Goal: Task Accomplishment & Management: Manage account settings

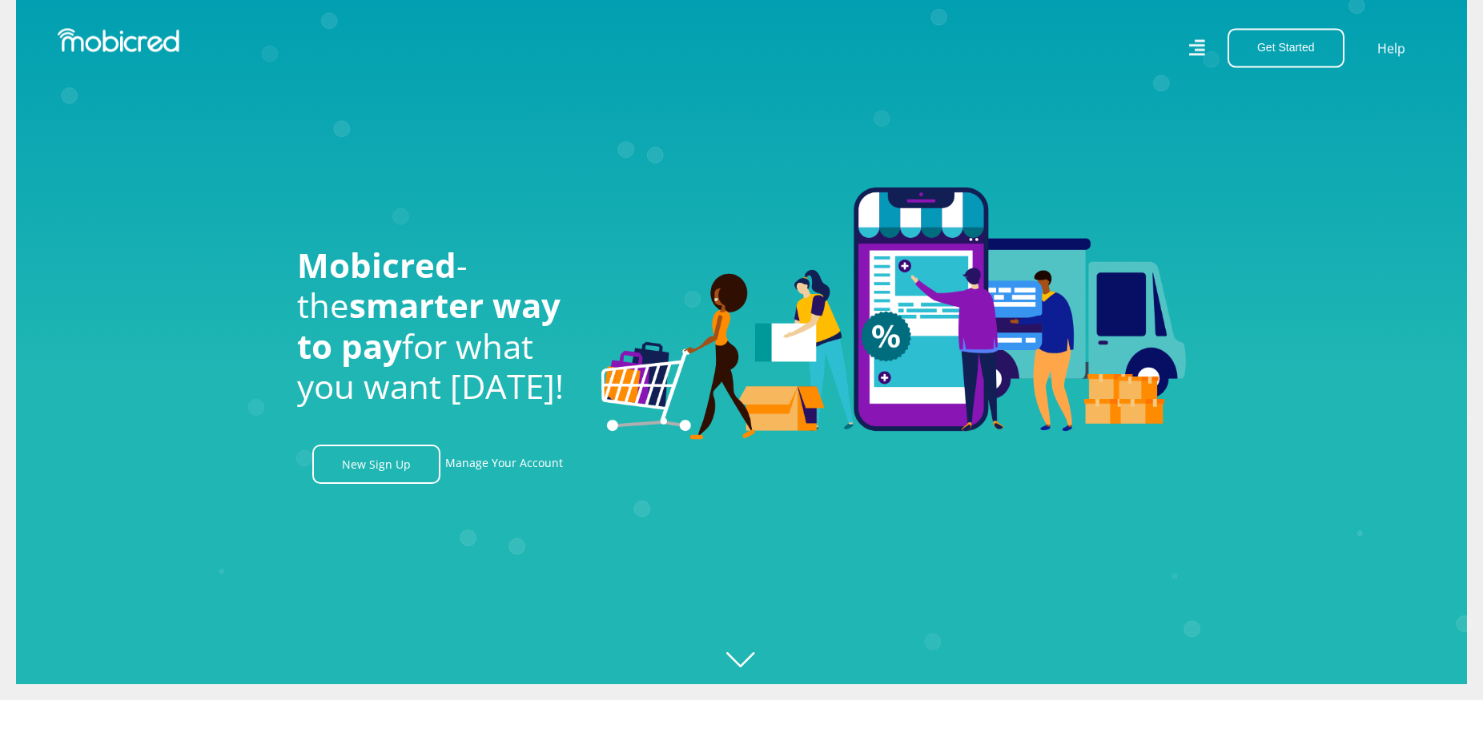
scroll to position [245, 0]
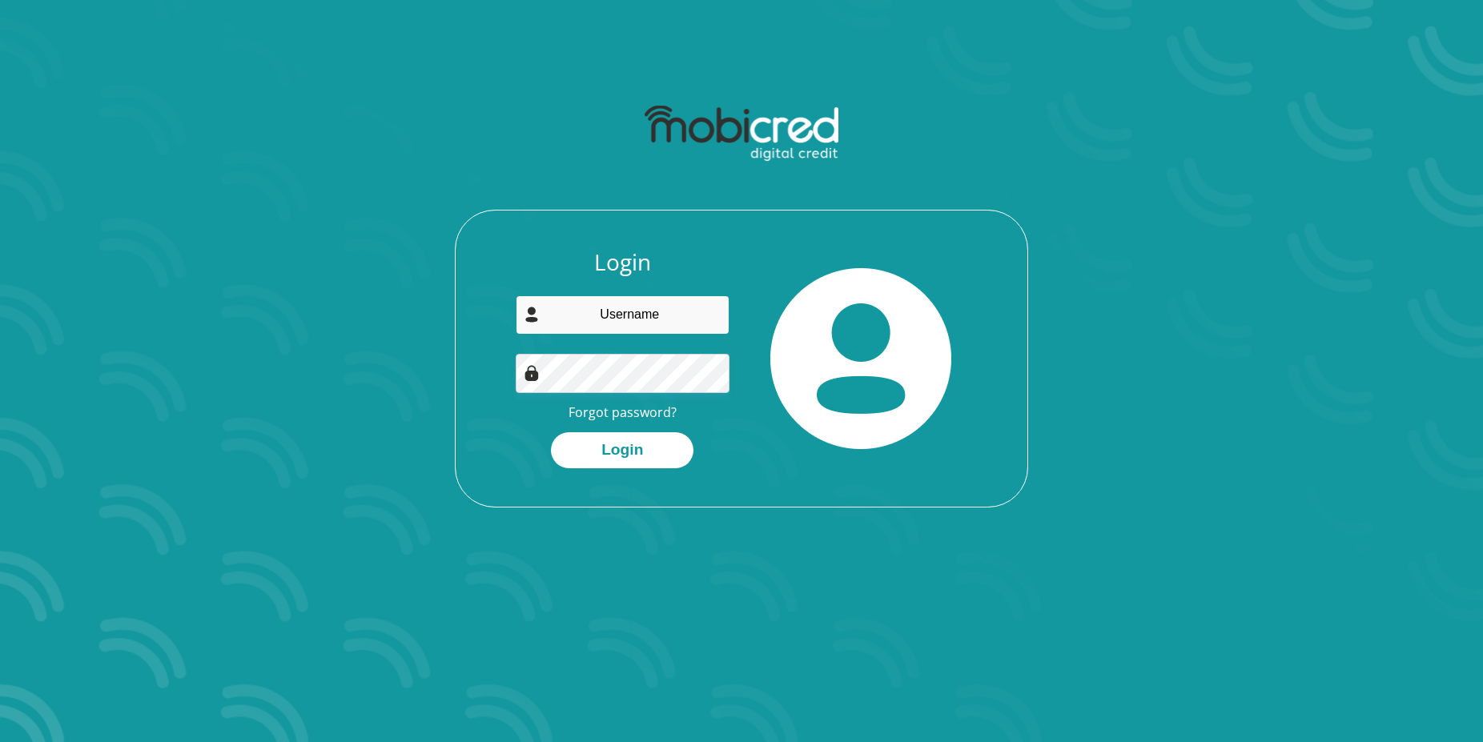
drag, startPoint x: 669, startPoint y: 307, endPoint x: 703, endPoint y: 299, distance: 35.2
click at [669, 307] on input "email" at bounding box center [623, 314] width 215 height 39
type input "[PERSON_NAME][EMAIL_ADDRESS][DOMAIN_NAME]"
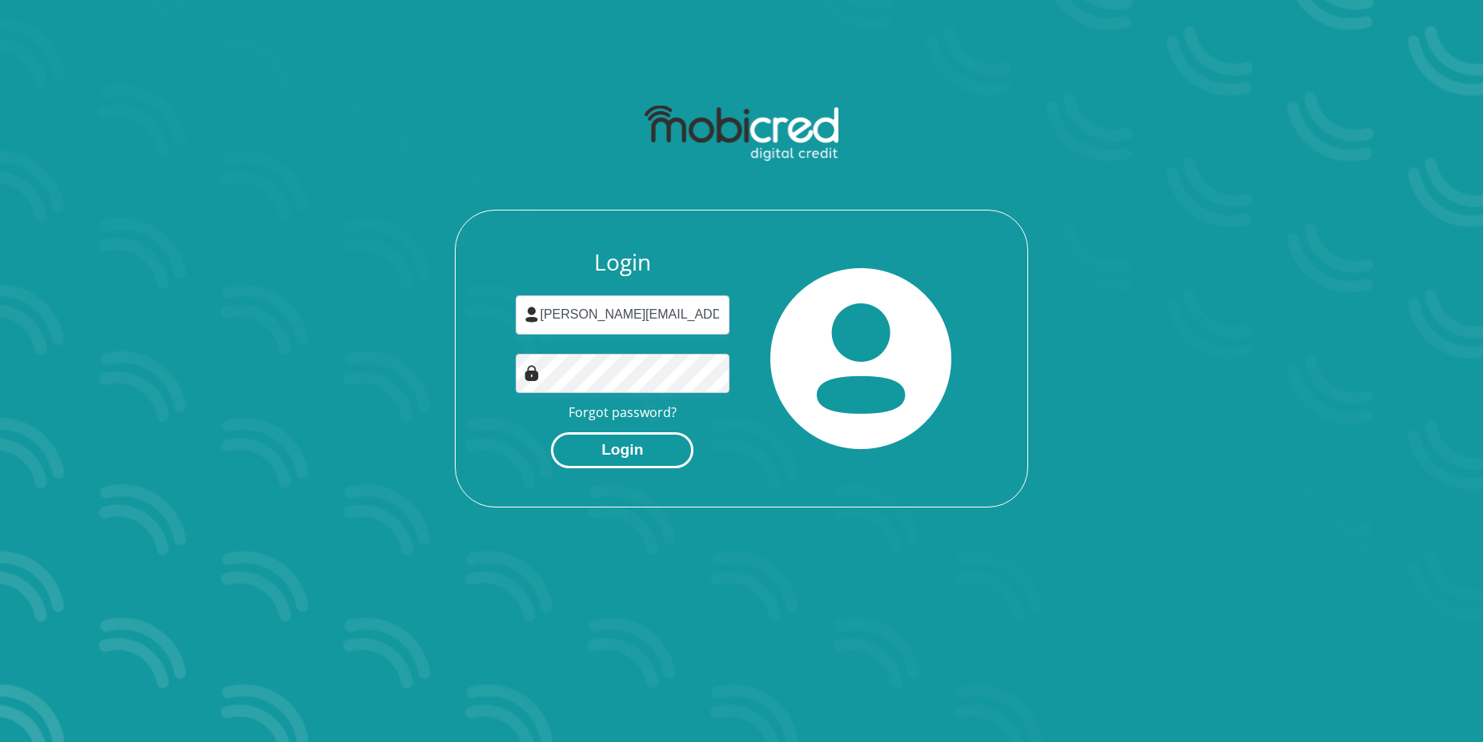
drag, startPoint x: 615, startPoint y: 450, endPoint x: 640, endPoint y: 449, distance: 24.8
click at [615, 451] on button "Login" at bounding box center [622, 450] width 143 height 36
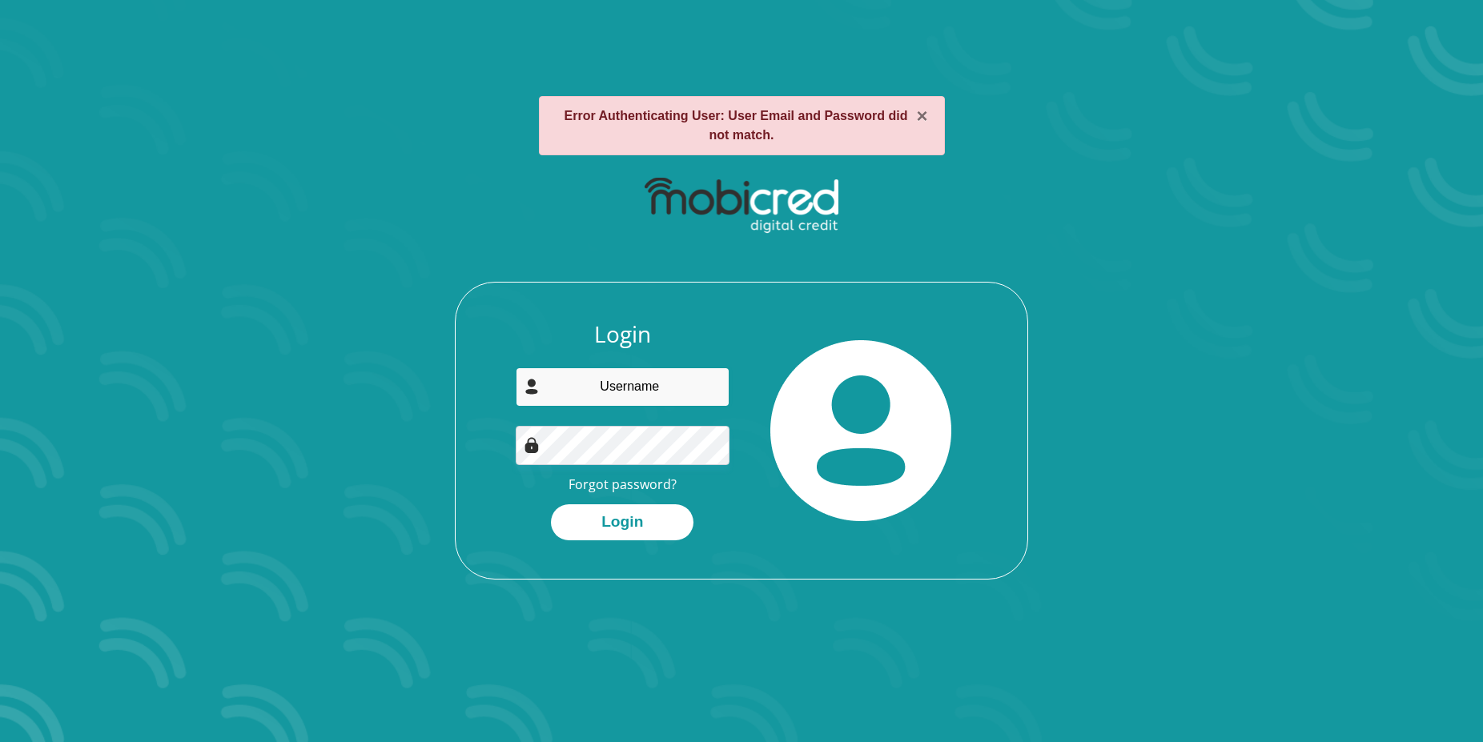
click at [601, 395] on input "email" at bounding box center [623, 387] width 215 height 39
paste input "[PERSON_NAME][EMAIL_ADDRESS][DOMAIN_NAME]"
type input "[PERSON_NAME][EMAIL_ADDRESS][DOMAIN_NAME]"
click at [858, 412] on img at bounding box center [860, 430] width 181 height 181
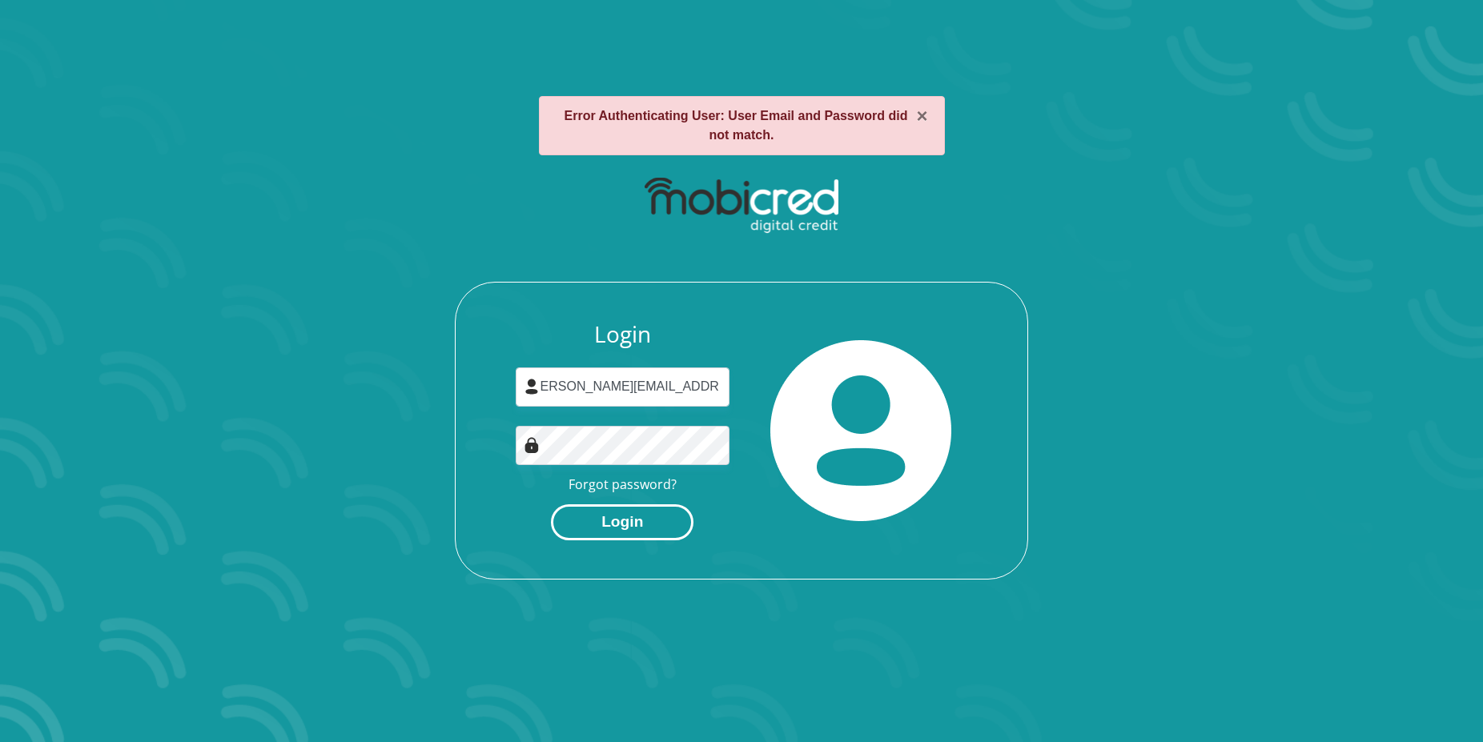
click at [634, 531] on button "Login" at bounding box center [622, 522] width 143 height 36
click at [632, 391] on input "email" at bounding box center [623, 387] width 215 height 39
click at [647, 384] on input "email" at bounding box center [623, 387] width 215 height 39
click at [413, 462] on div "Login Forgot password? Login" at bounding box center [741, 374] width 860 height 412
click at [600, 378] on input "email" at bounding box center [623, 387] width 215 height 39
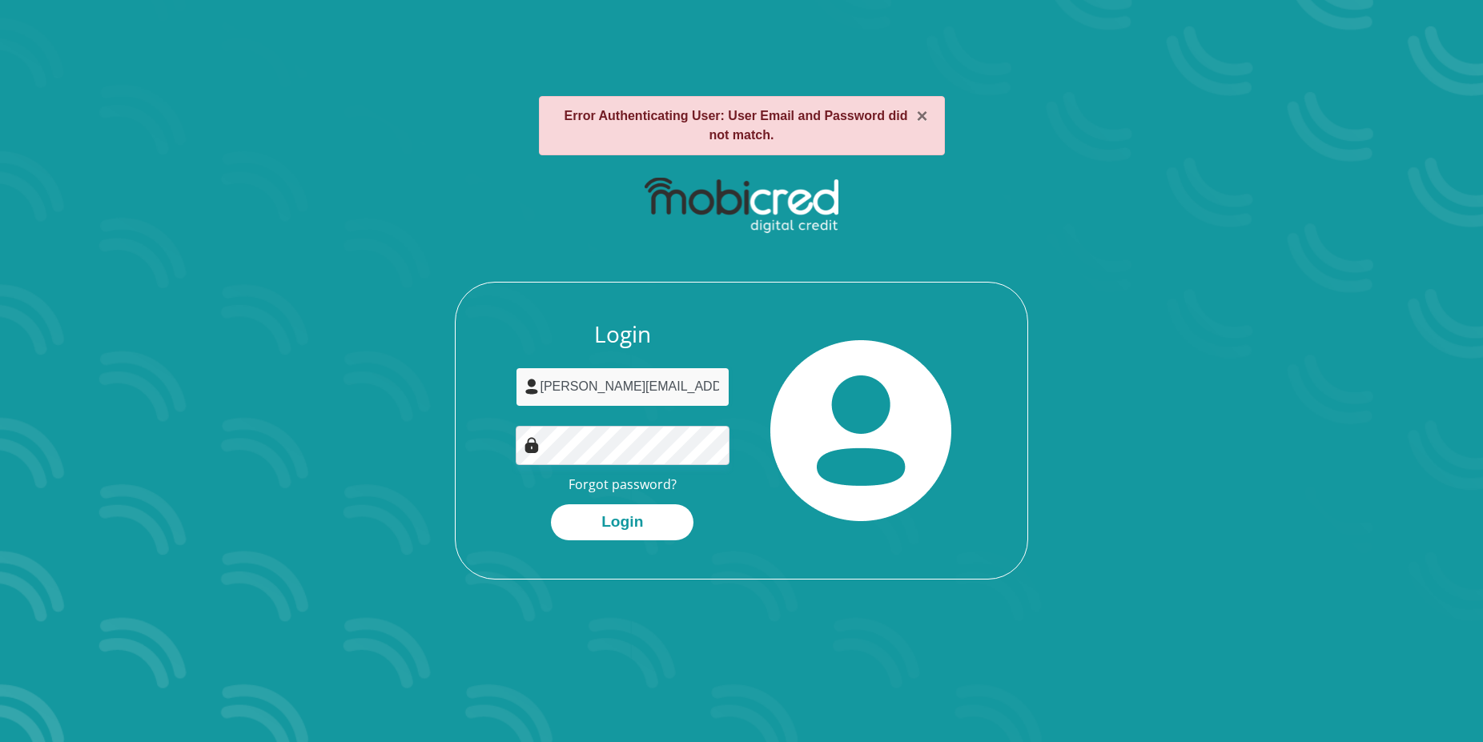
type input "[PERSON_NAME][EMAIL_ADDRESS][DOMAIN_NAME]"
click at [665, 482] on link "Forgot password?" at bounding box center [623, 485] width 108 height 18
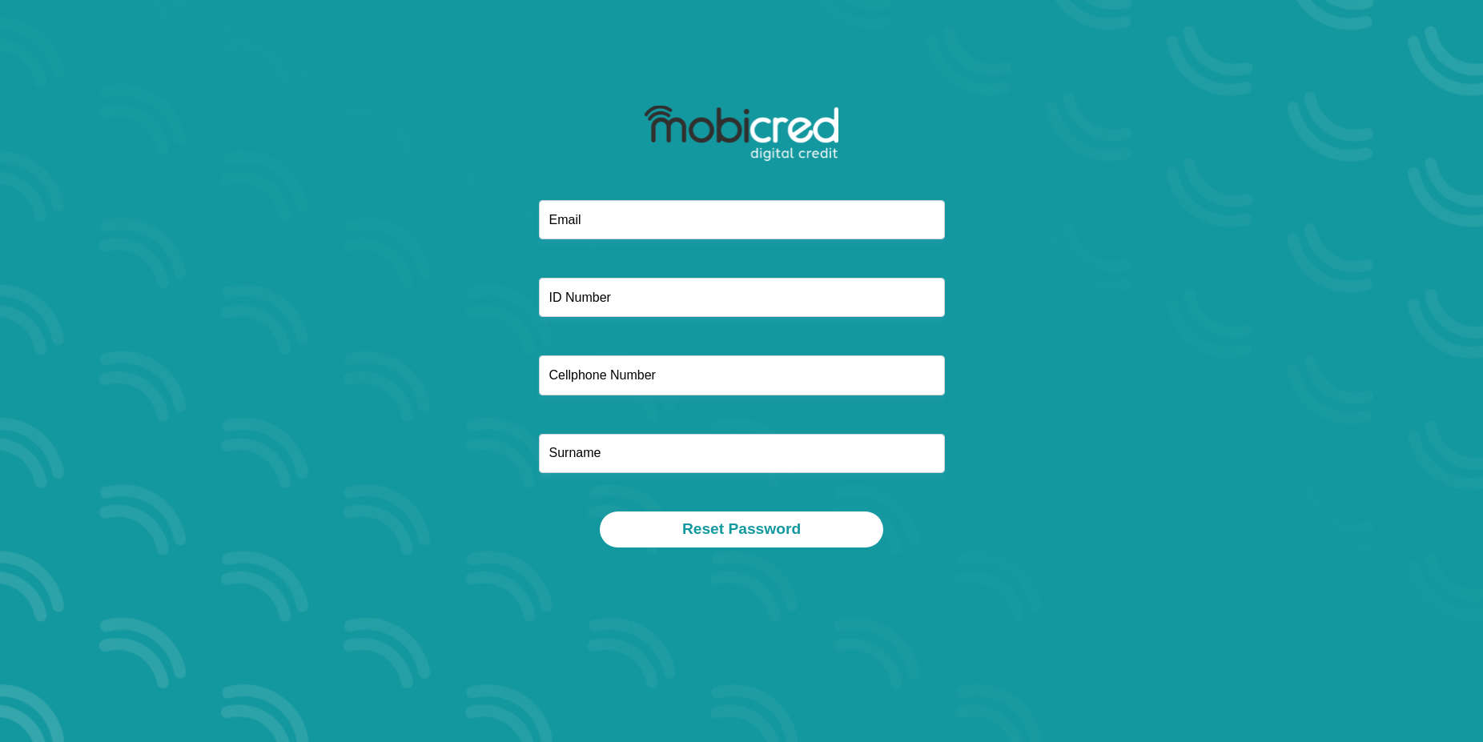
click at [678, 219] on input "email" at bounding box center [742, 219] width 406 height 39
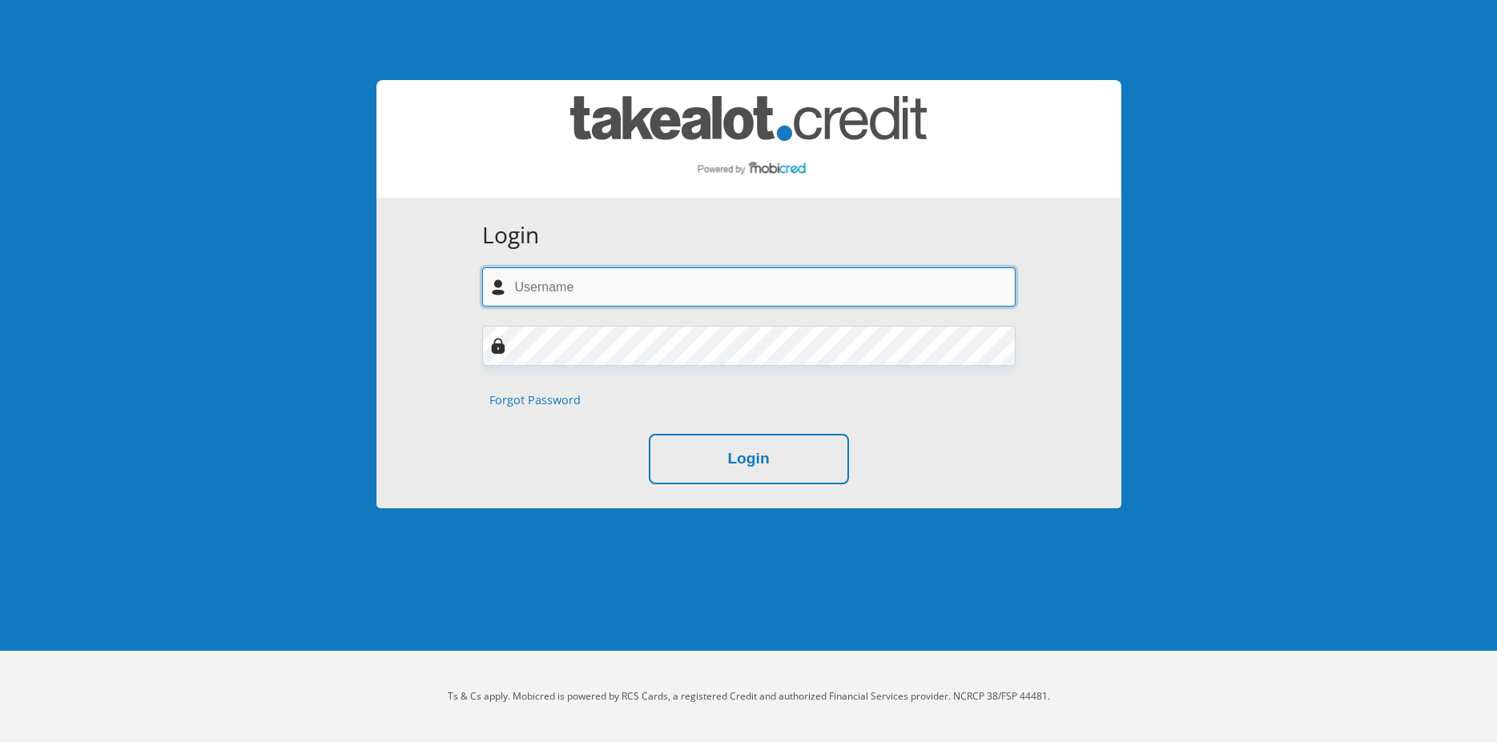
click at [718, 294] on input "text" at bounding box center [748, 286] width 533 height 39
click at [637, 281] on input "text" at bounding box center [748, 286] width 533 height 39
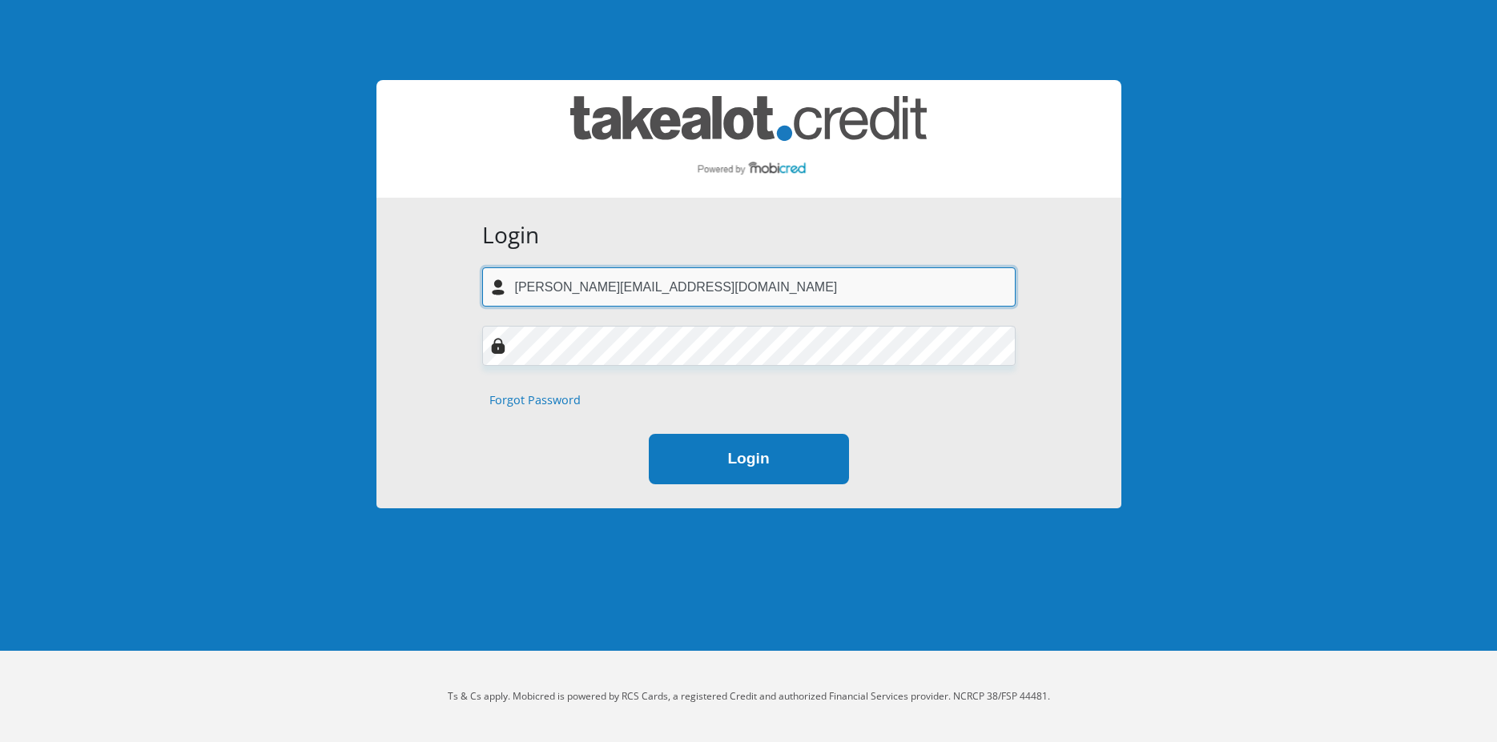
type input "[PERSON_NAME][EMAIL_ADDRESS][DOMAIN_NAME]"
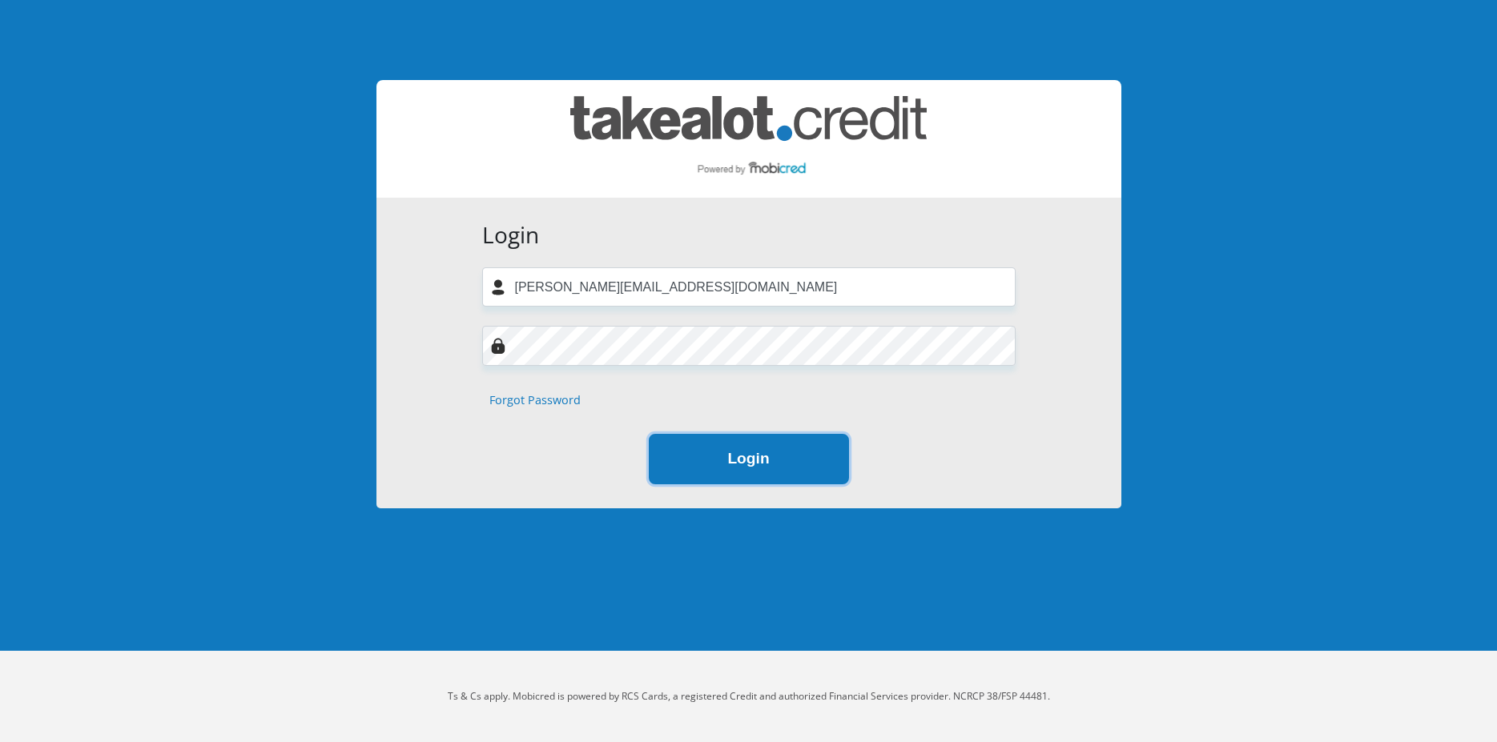
click at [766, 465] on button "Login" at bounding box center [749, 459] width 200 height 50
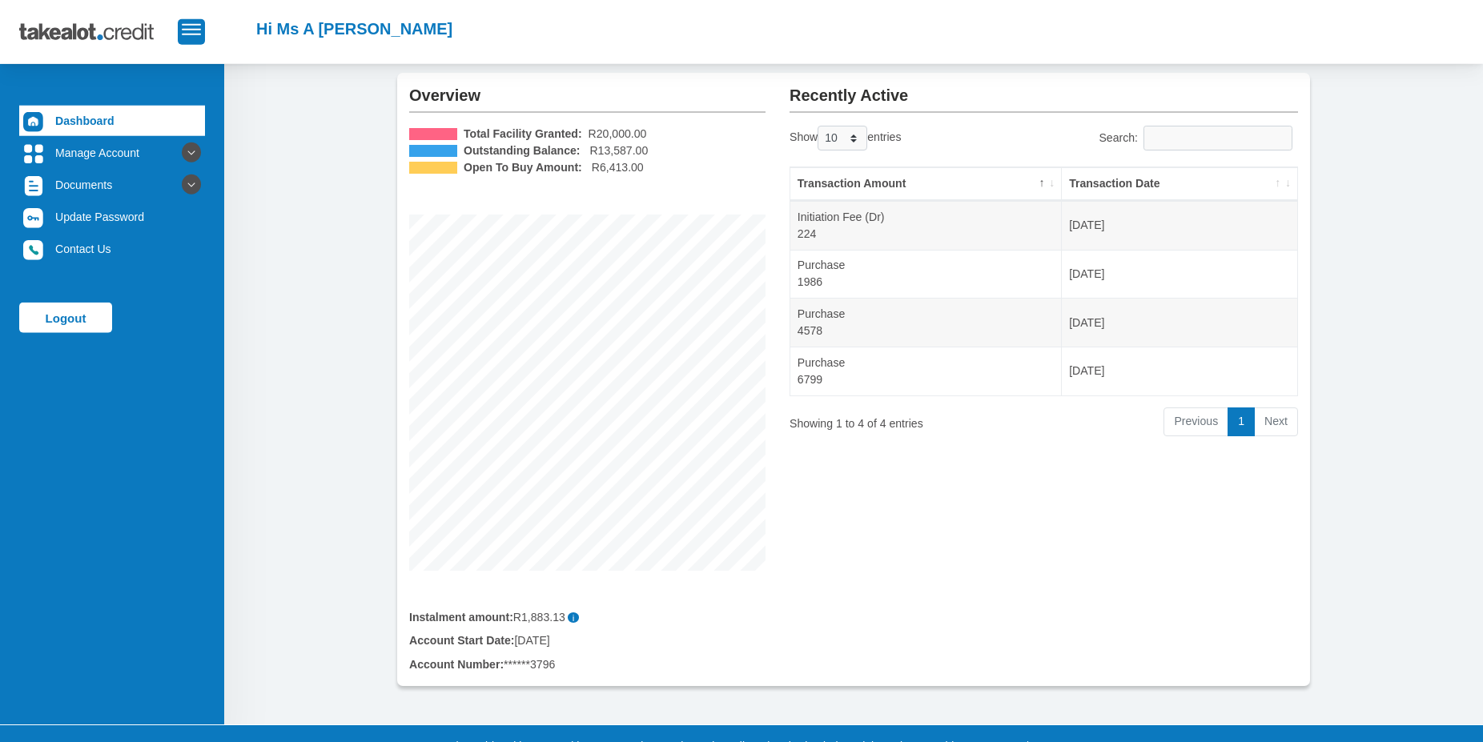
scroll to position [118, 0]
